Goal: Task Accomplishment & Management: Manage account settings

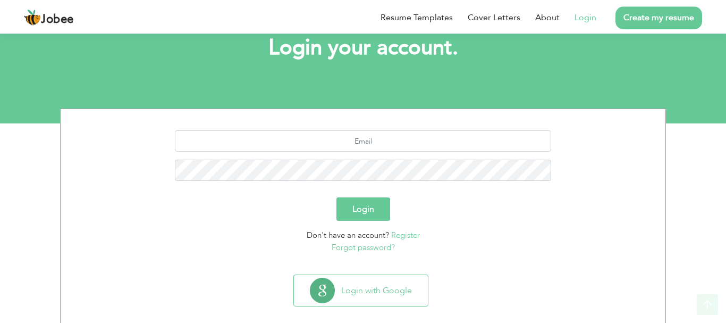
scroll to position [81, 0]
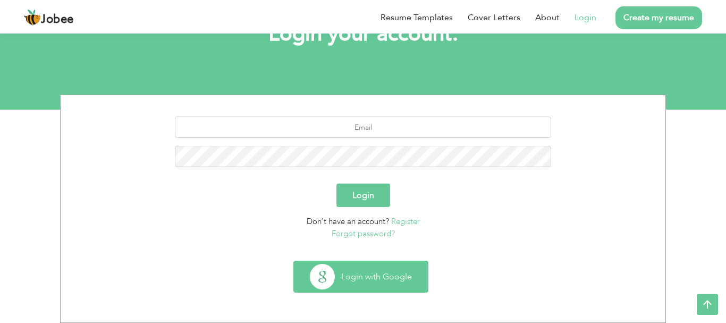
click at [352, 267] on button "Login with Google" at bounding box center [361, 276] width 134 height 31
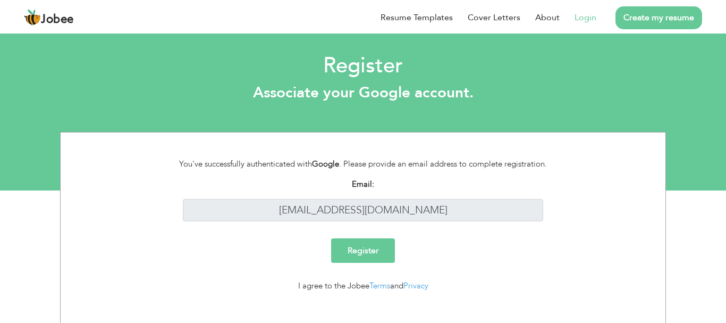
click at [376, 245] on input "Register" at bounding box center [363, 250] width 64 height 24
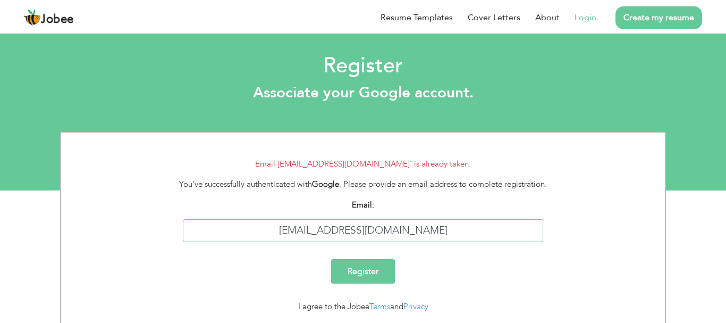
drag, startPoint x: 441, startPoint y: 235, endPoint x: 287, endPoint y: 241, distance: 154.9
click at [287, 241] on input "[EMAIL_ADDRESS][DOMAIN_NAME]" at bounding box center [363, 230] width 361 height 23
click at [578, 19] on link "Login" at bounding box center [586, 17] width 22 height 13
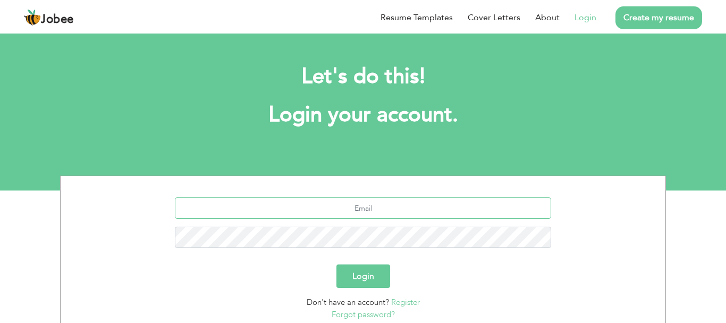
click at [365, 212] on input "text" at bounding box center [363, 207] width 377 height 21
paste input "[EMAIL_ADDRESS][DOMAIN_NAME]"
type input "syedhaiderraza113@gmail.com"
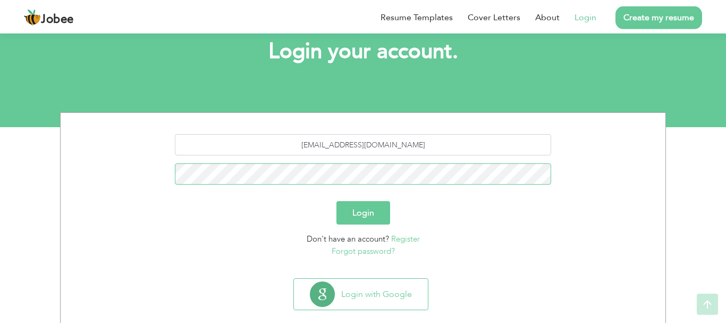
scroll to position [81, 0]
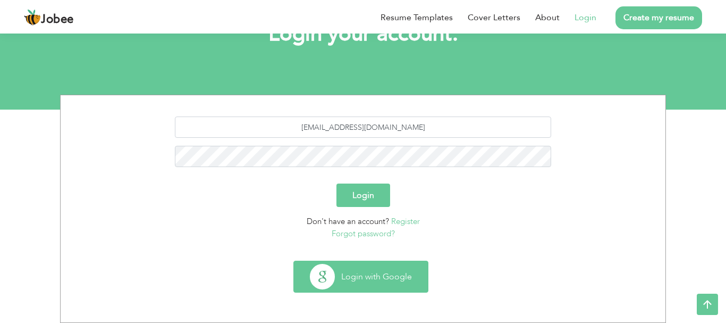
click at [363, 271] on button "Login with Google" at bounding box center [361, 276] width 134 height 31
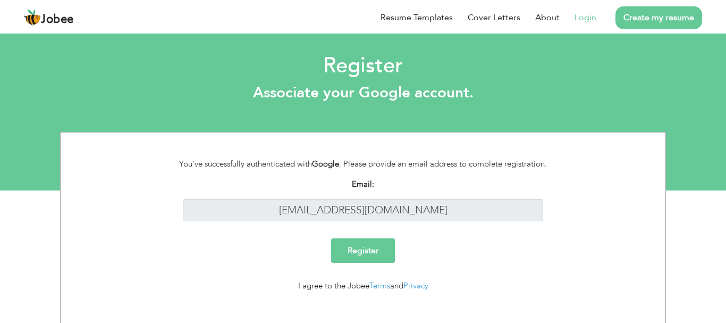
click at [384, 245] on input "Register" at bounding box center [363, 250] width 64 height 24
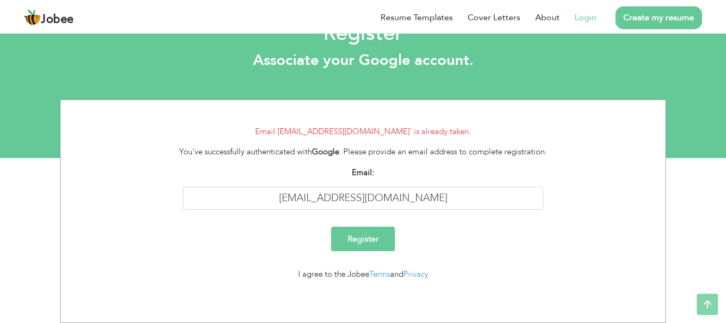
scroll to position [32, 0]
click at [584, 19] on link "Login" at bounding box center [586, 17] width 22 height 13
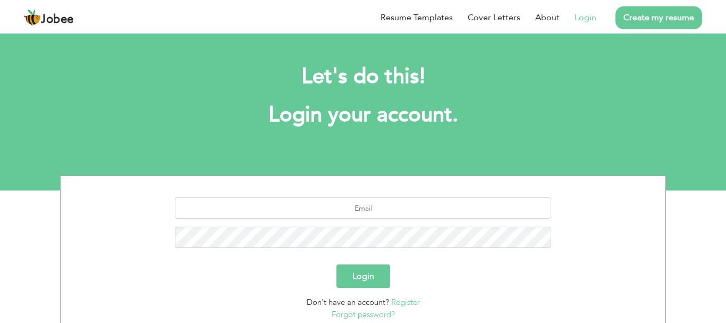
click at [353, 195] on section "Login Don't have an account? Register Forgot password?" at bounding box center [363, 256] width 589 height 161
click at [340, 198] on input "text" at bounding box center [363, 207] width 377 height 21
paste input "[EMAIL_ADDRESS][DOMAIN_NAME]"
type input "[EMAIL_ADDRESS][DOMAIN_NAME]"
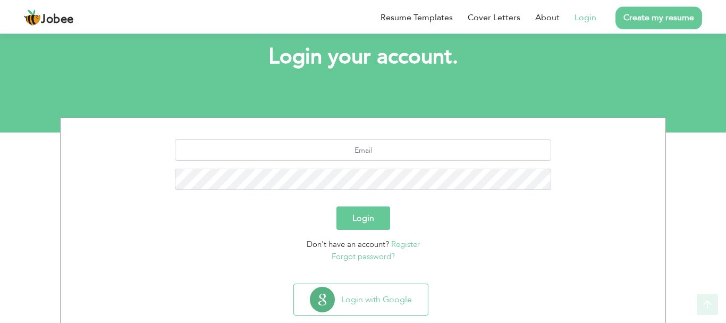
scroll to position [81, 0]
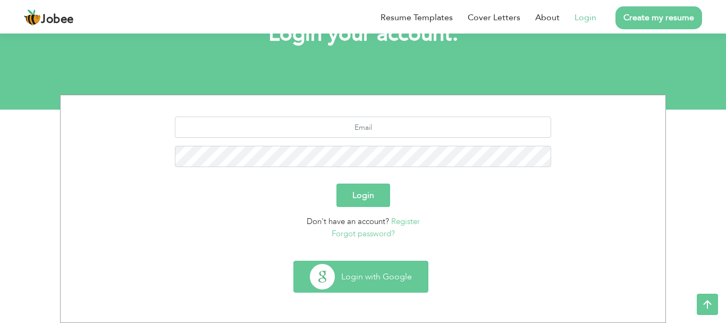
click at [354, 281] on button "Login with Google" at bounding box center [361, 276] width 134 height 31
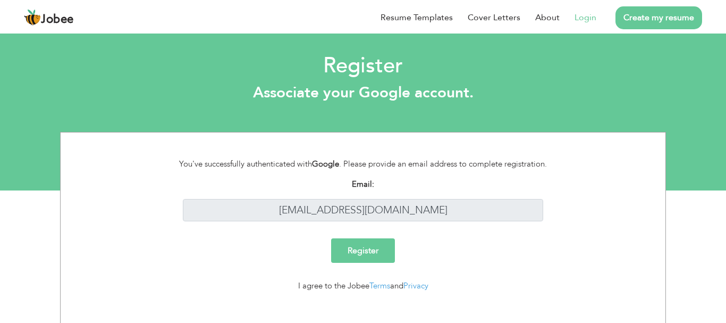
click at [581, 20] on link "Login" at bounding box center [586, 17] width 22 height 13
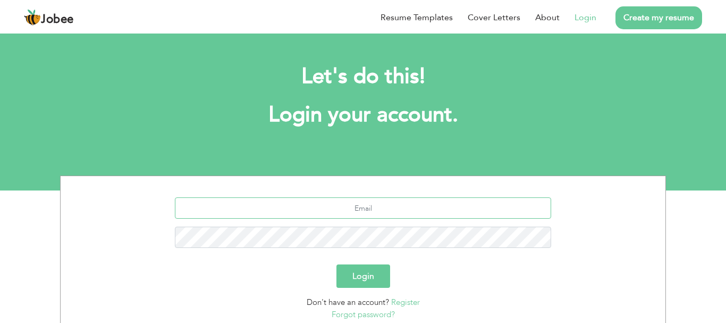
click at [379, 213] on input "text" at bounding box center [363, 207] width 377 height 21
click at [356, 199] on input "text" at bounding box center [363, 207] width 377 height 21
type input "[EMAIL_ADDRESS][DOMAIN_NAME]"
click at [363, 279] on button "Login" at bounding box center [364, 275] width 54 height 23
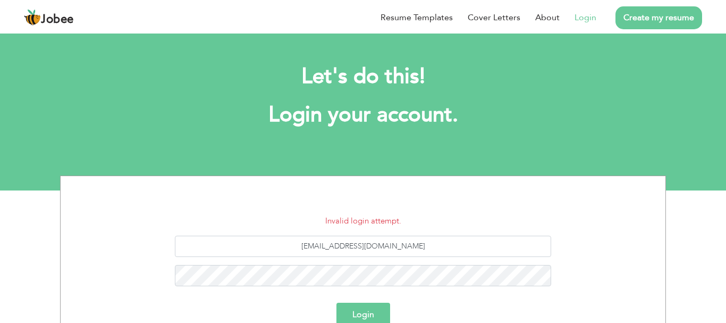
click at [360, 313] on button "Login" at bounding box center [364, 314] width 54 height 23
click at [576, 19] on link "Login" at bounding box center [586, 17] width 22 height 13
click at [368, 317] on button "Login" at bounding box center [364, 314] width 54 height 23
click at [342, 315] on button "Login" at bounding box center [364, 314] width 54 height 23
click at [357, 311] on button "Login" at bounding box center [364, 314] width 54 height 23
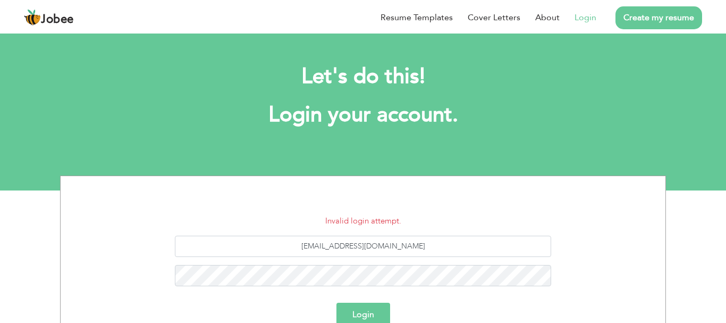
click at [356, 313] on button "Login" at bounding box center [364, 314] width 54 height 23
click at [369, 312] on button "Login" at bounding box center [364, 314] width 54 height 23
